Goal: Task Accomplishment & Management: Complete application form

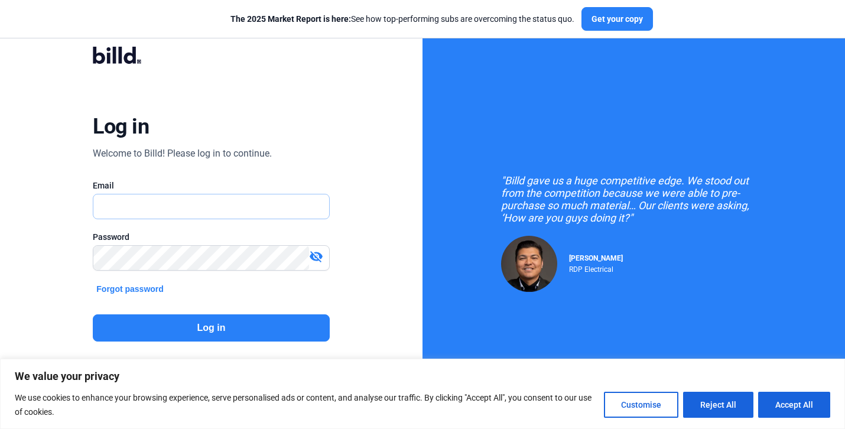
type input "[EMAIL_ADDRESS][PERSON_NAME][DOMAIN_NAME]"
click at [254, 326] on button "Log in" at bounding box center [211, 327] width 236 height 27
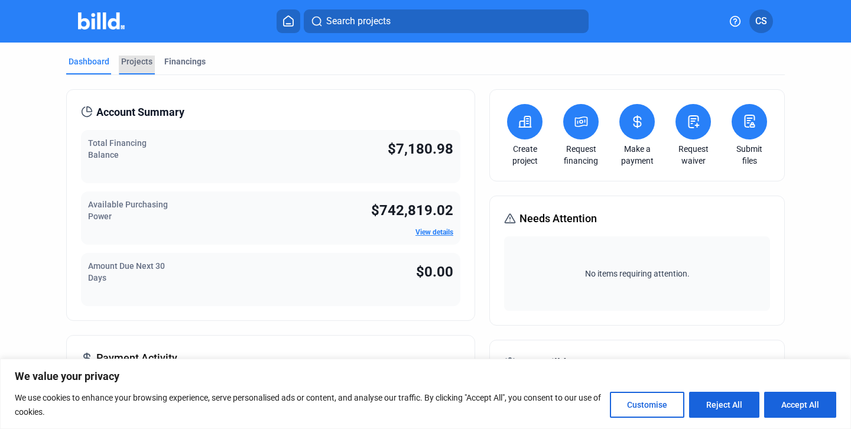
click at [130, 62] on div "Projects" at bounding box center [136, 62] width 31 height 12
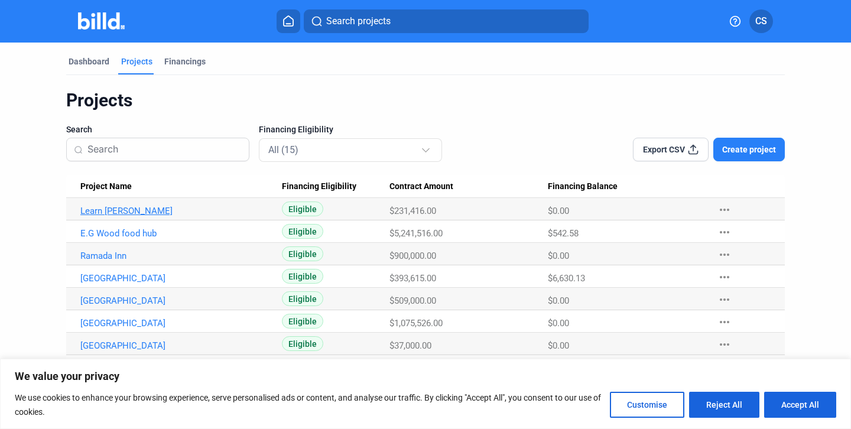
click at [130, 210] on link "Learn [PERSON_NAME]" at bounding box center [175, 211] width 191 height 11
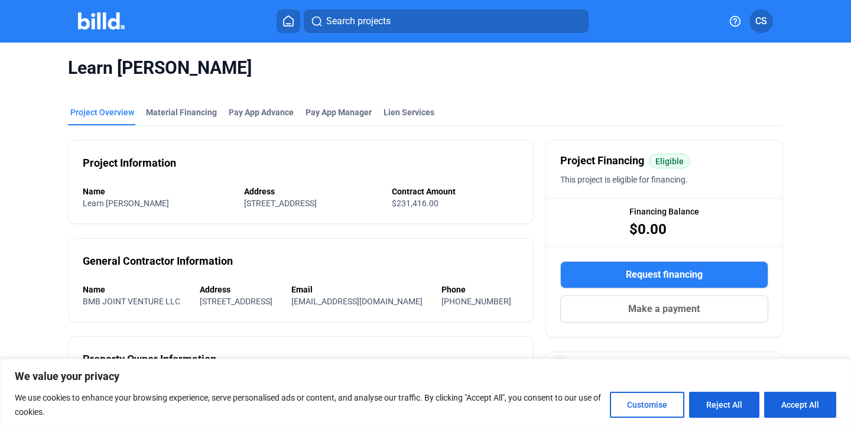
click at [242, 83] on div "Learn [PERSON_NAME]" at bounding box center [425, 68] width 715 height 51
click at [249, 108] on div "Pay App Advance" at bounding box center [261, 112] width 65 height 12
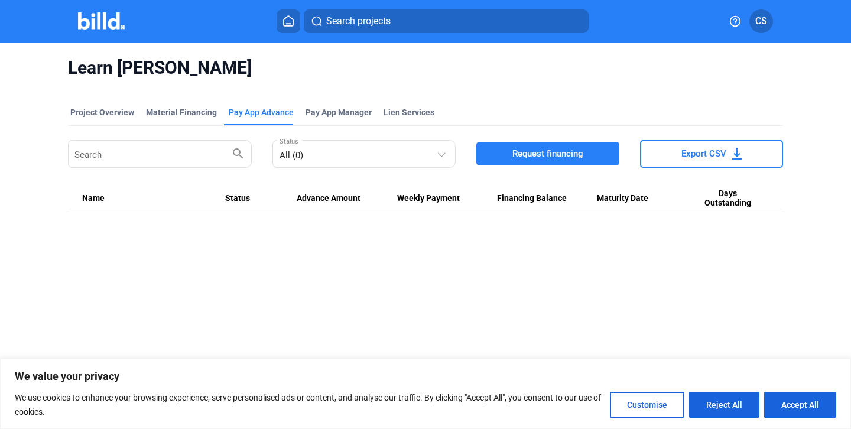
click at [506, 156] on button "Request financing" at bounding box center [547, 154] width 143 height 24
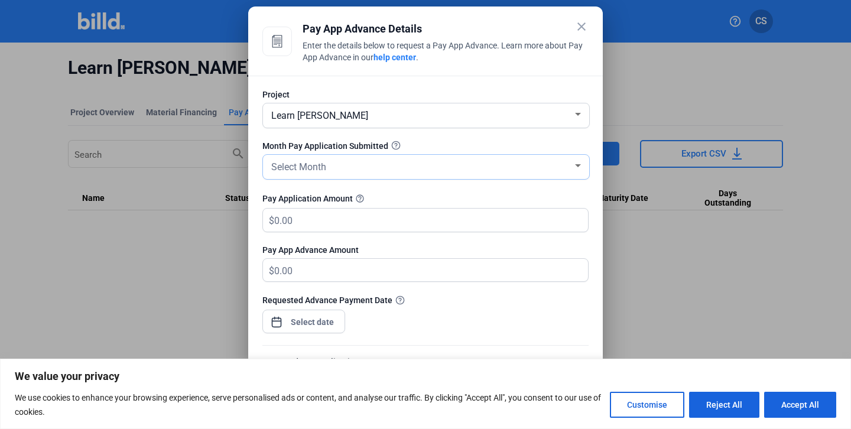
click at [365, 169] on div "Select Month" at bounding box center [421, 166] width 304 height 17
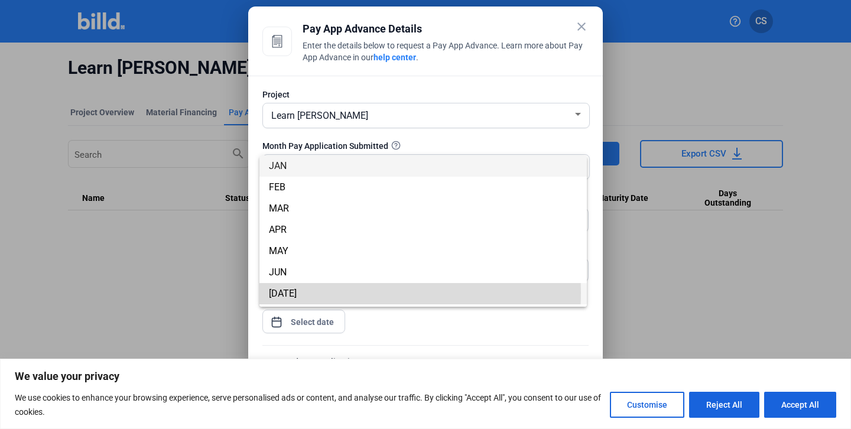
click at [291, 292] on span "[DATE]" at bounding box center [423, 293] width 309 height 21
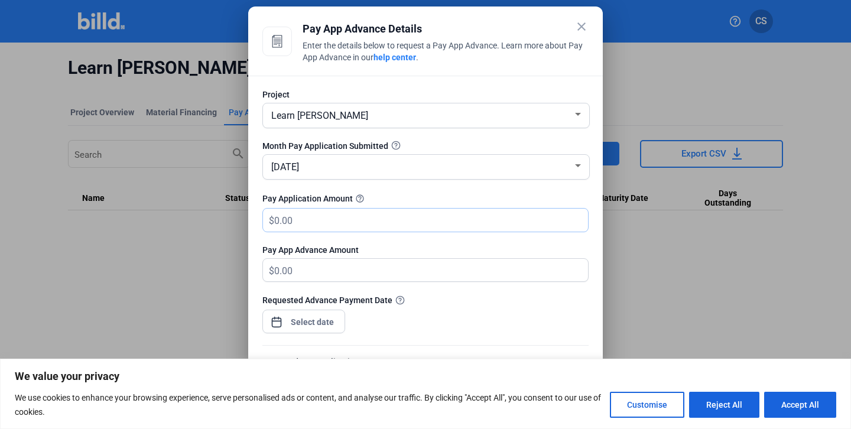
click at [322, 223] on input "text" at bounding box center [424, 220] width 300 height 23
type input "7"
type input "7.00"
type input "71"
type input "71.00"
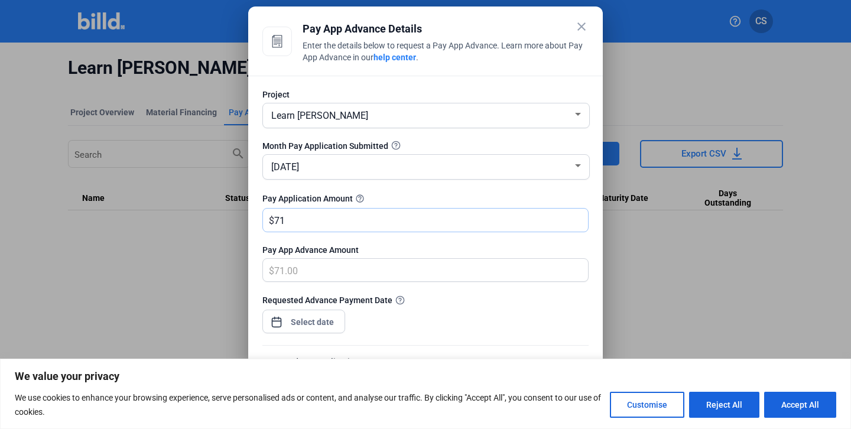
type input "719"
type input "719.00"
type input "7195"
type input "7,195.00"
type input "7,1955"
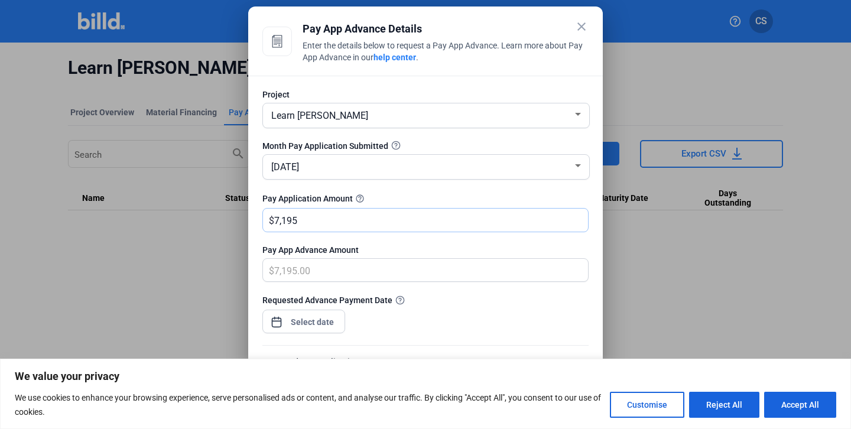
type input "71,955.00"
type input "71,955"
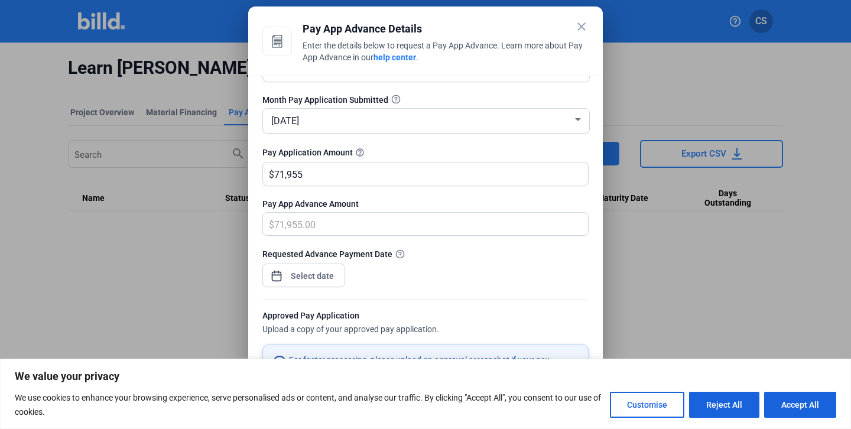
scroll to position [61, 0]
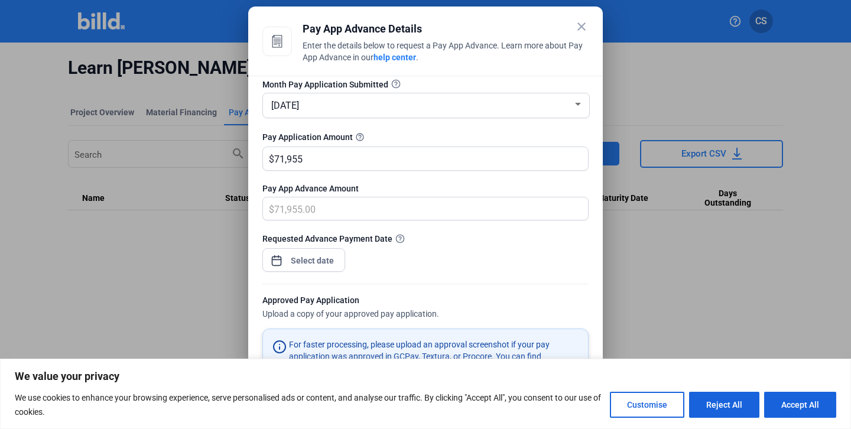
click at [323, 271] on div at bounding box center [312, 260] width 51 height 21
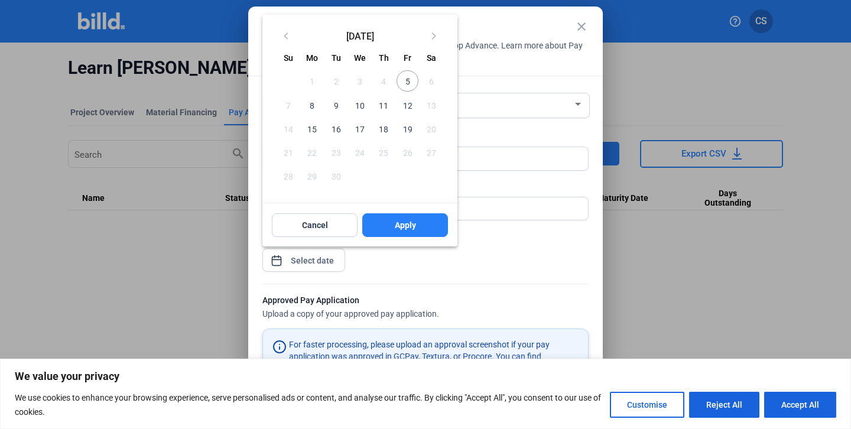
click at [322, 259] on div at bounding box center [425, 214] width 851 height 429
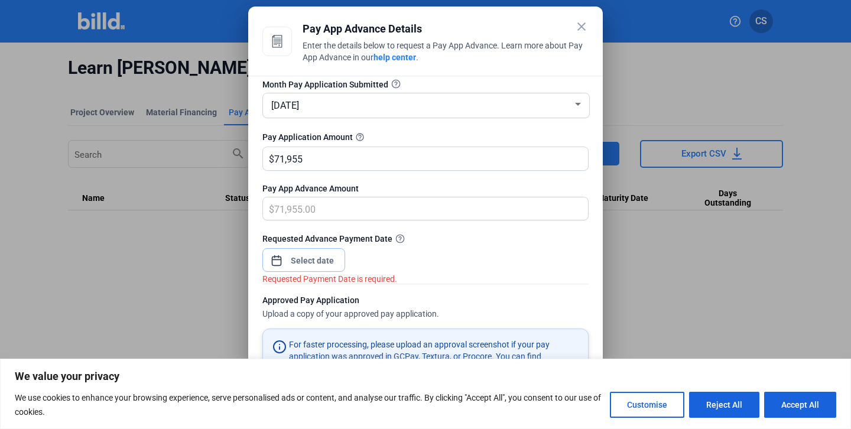
click at [322, 259] on input at bounding box center [312, 261] width 51 height 14
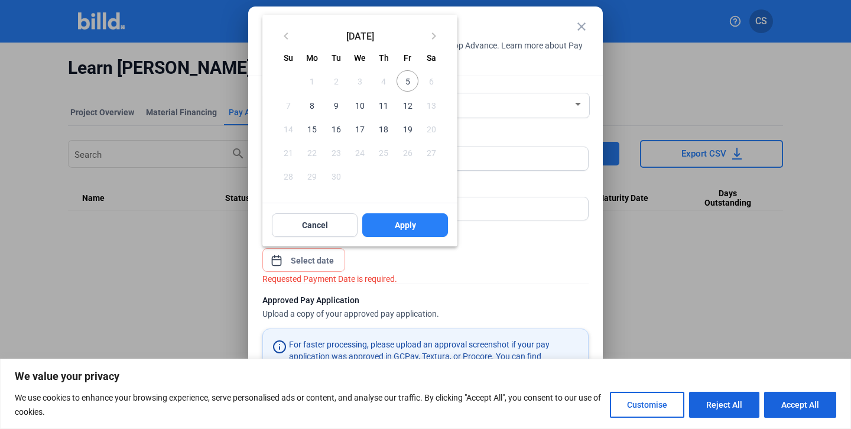
click at [315, 105] on span "8" at bounding box center [311, 104] width 21 height 21
click at [409, 225] on span "Apply" at bounding box center [405, 225] width 21 height 12
type input "[DATE]"
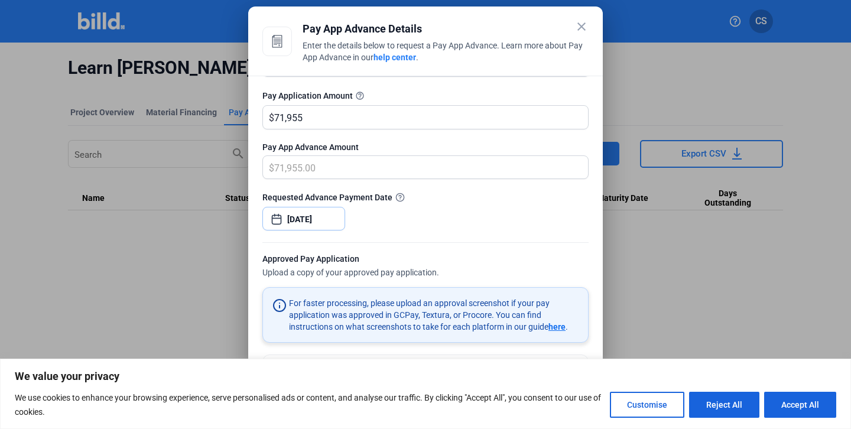
scroll to position [186, 0]
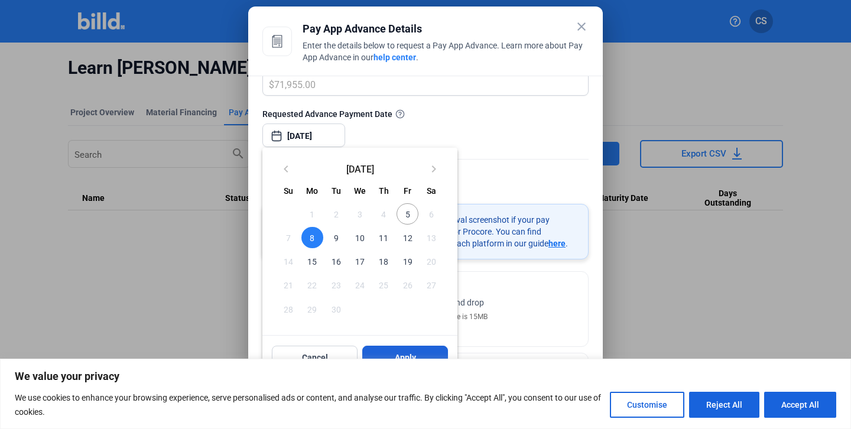
click at [404, 356] on span "Apply" at bounding box center [405, 358] width 21 height 12
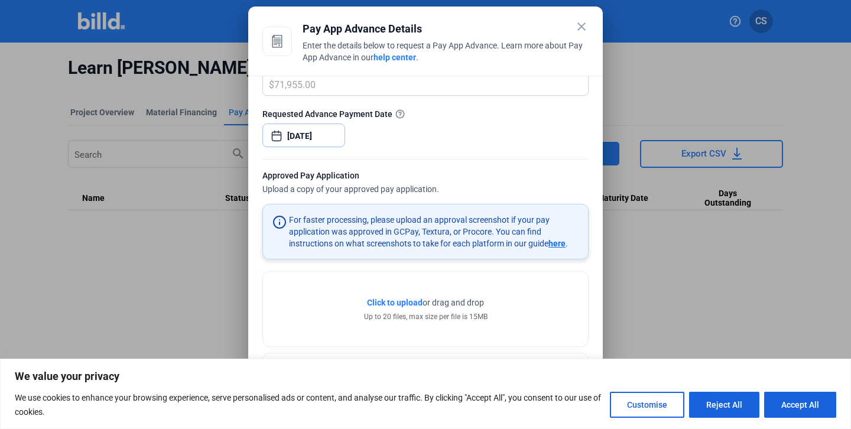
scroll to position [230, 0]
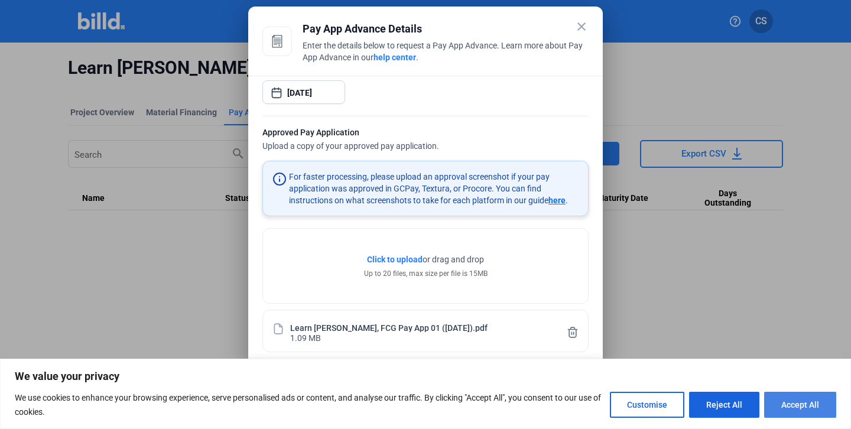
click at [795, 400] on button "Accept All" at bounding box center [800, 405] width 72 height 26
checkbox input "true"
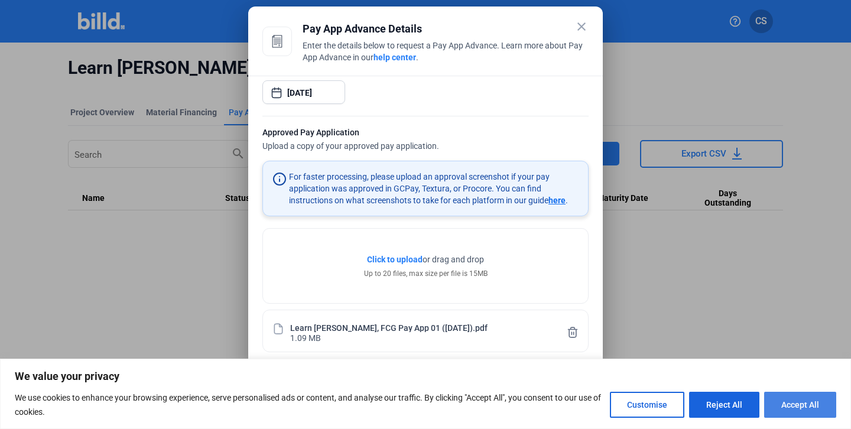
checkbox input "true"
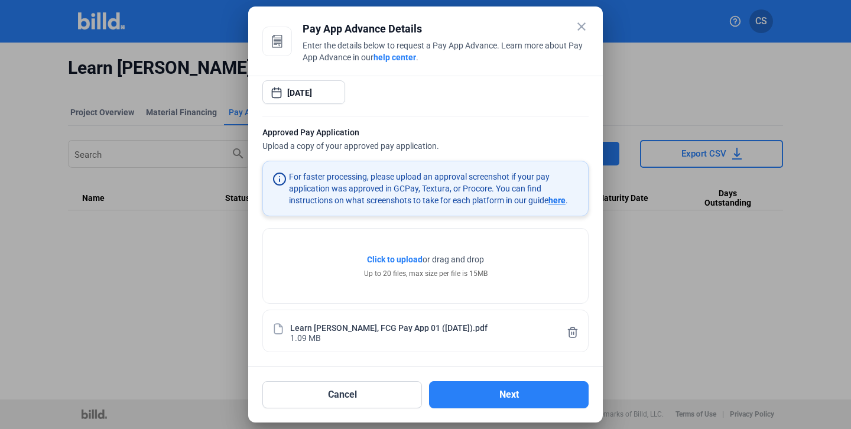
scroll to position [0, 0]
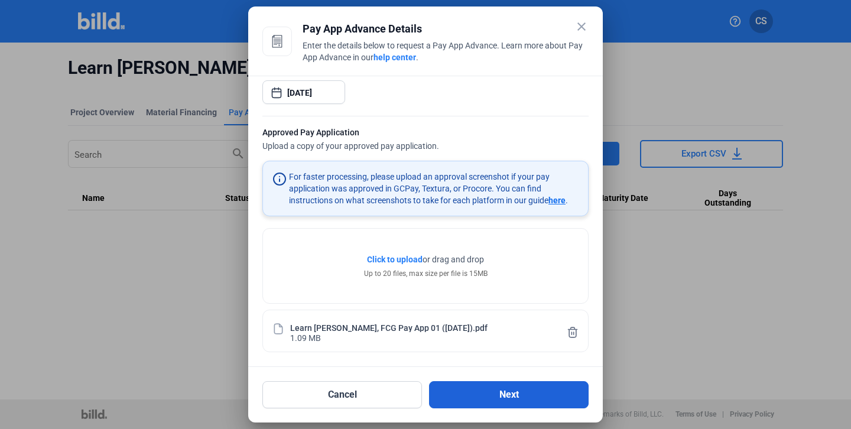
click at [507, 407] on button "Next" at bounding box center [509, 394] width 160 height 27
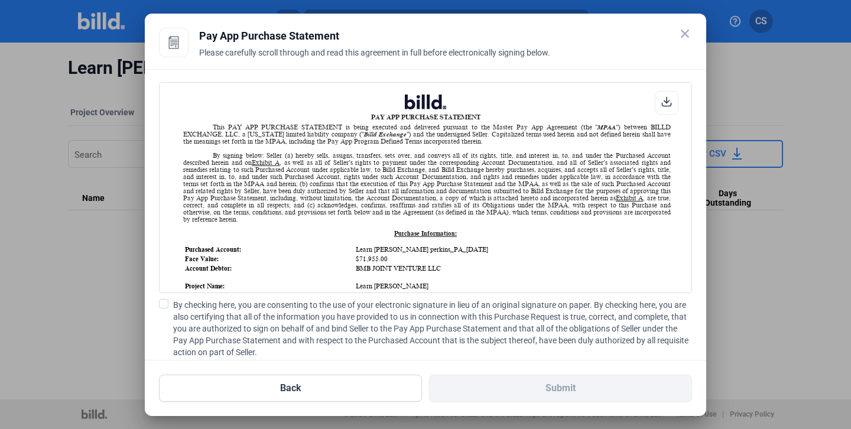
scroll to position [1, 0]
click at [159, 307] on span at bounding box center [163, 303] width 9 height 9
click at [0, 0] on input "By checking here, you are consenting to the use of your electronic signature in…" at bounding box center [0, 0] width 0 height 0
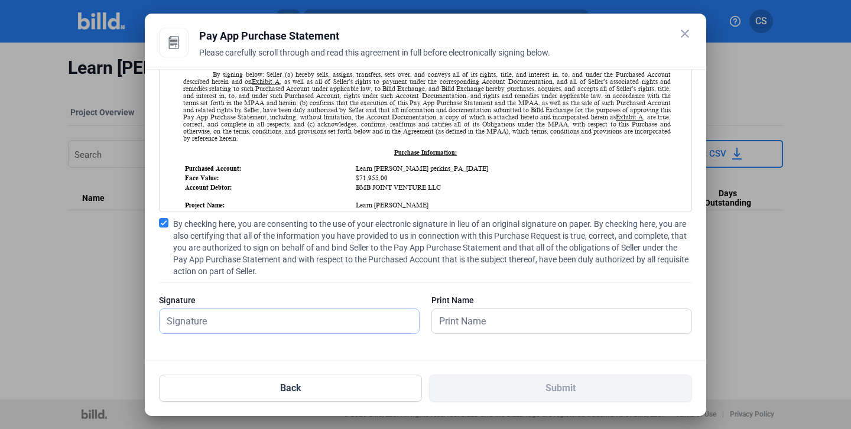
click at [298, 320] on input "text" at bounding box center [283, 321] width 246 height 24
type input "[DEMOGRAPHIC_DATA][PERSON_NAME]"
click at [495, 324] on input "text" at bounding box center [555, 321] width 246 height 24
type input "[DEMOGRAPHIC_DATA][PERSON_NAME]"
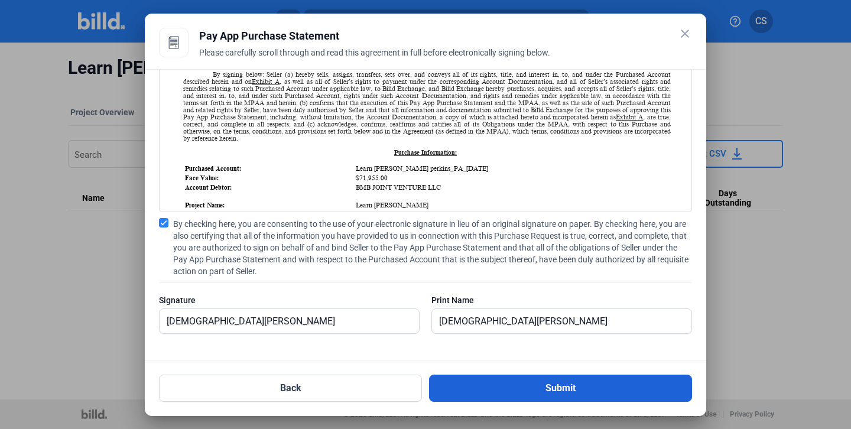
click at [507, 382] on button "Submit" at bounding box center [560, 388] width 263 height 27
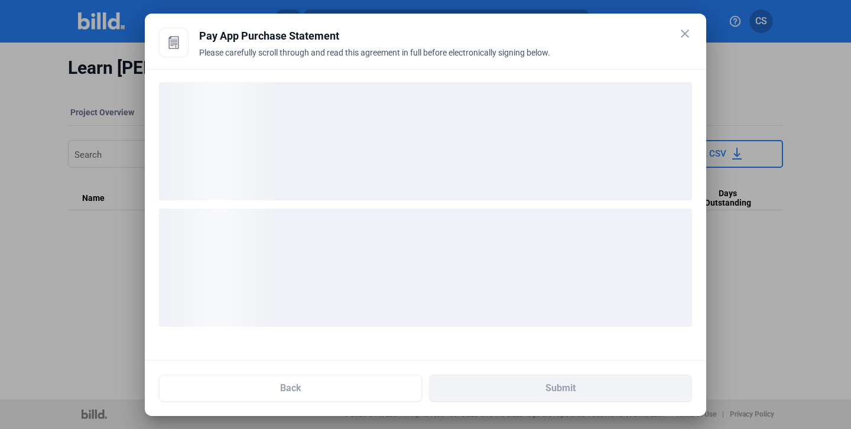
scroll to position [0, 0]
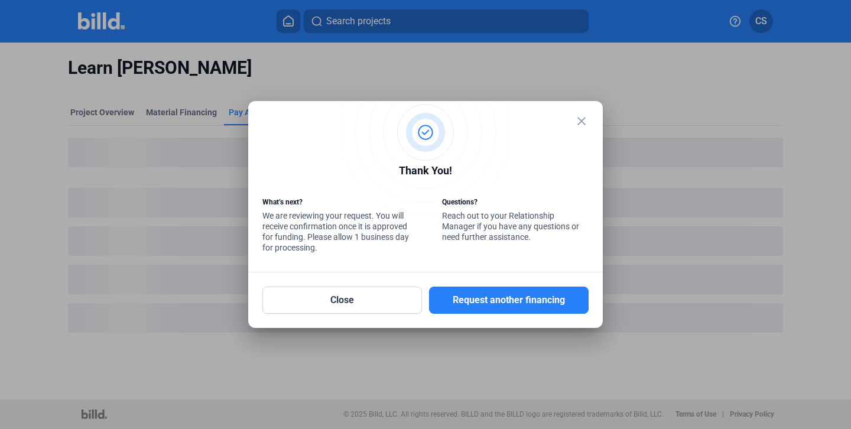
click at [573, 121] on div "close" at bounding box center [425, 135] width 326 height 41
click at [585, 119] on mat-icon "close" at bounding box center [581, 121] width 14 height 14
